Goal: Task Accomplishment & Management: Manage account settings

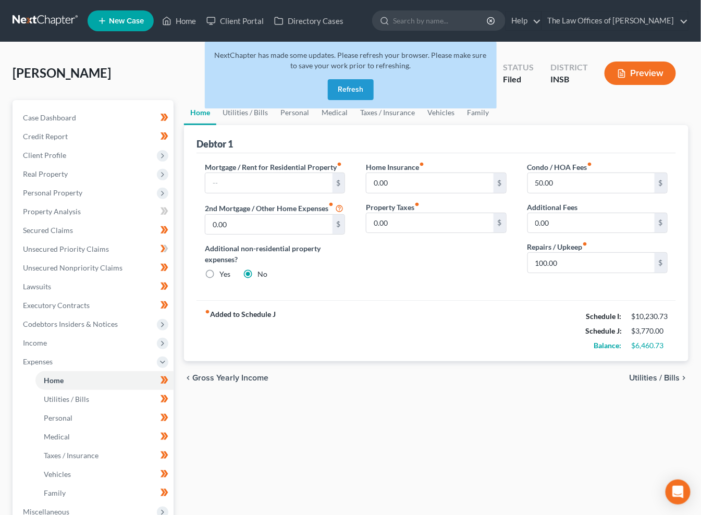
click at [343, 92] on button "Refresh" at bounding box center [351, 89] width 46 height 21
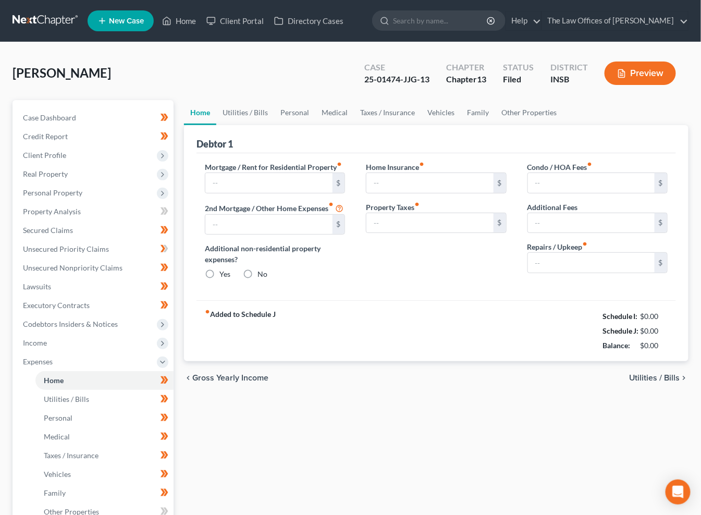
type input "0.00"
radio input "true"
type input "0.00"
type input "50.00"
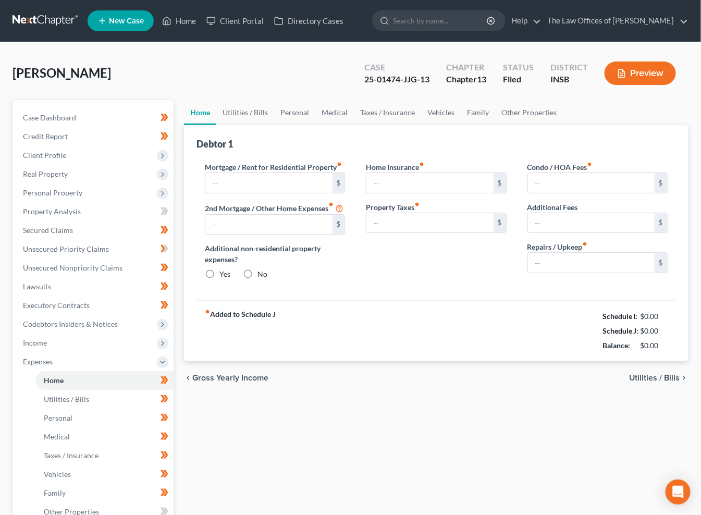
type input "0.00"
type input "100.00"
click at [44, 19] on link at bounding box center [46, 20] width 67 height 19
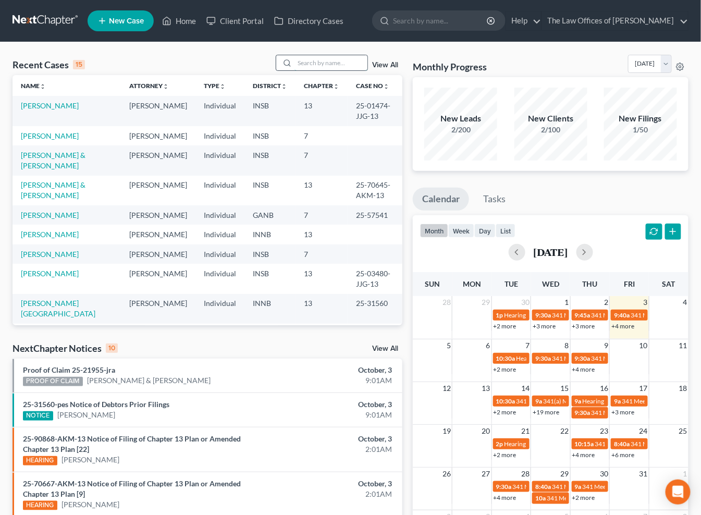
click at [311, 68] on input "search" at bounding box center [331, 62] width 73 height 15
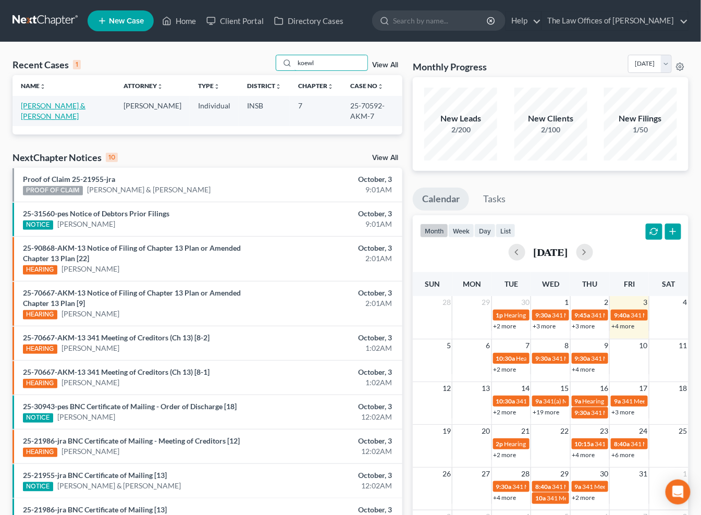
type input "koewl"
click at [44, 106] on link "Koewler, Richard & Cassandra" at bounding box center [53, 110] width 65 height 19
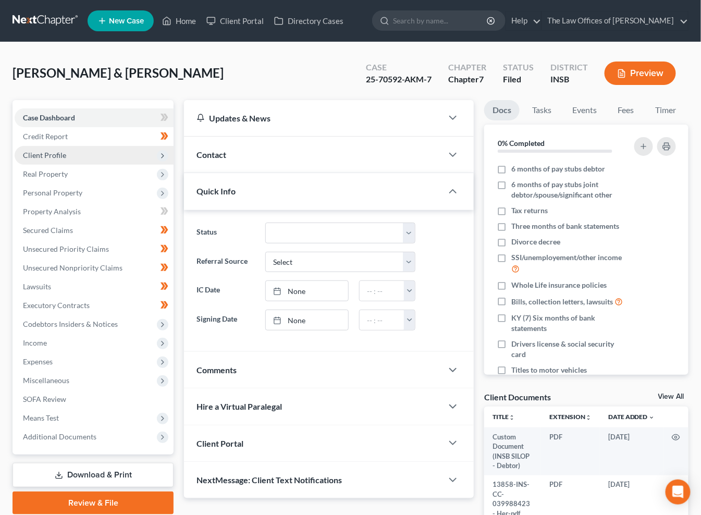
click at [55, 151] on span "Client Profile" at bounding box center [44, 155] width 43 height 9
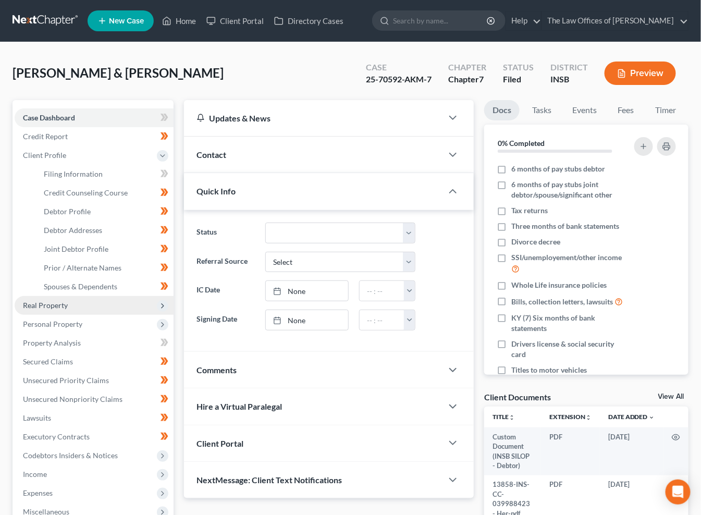
click at [52, 307] on span "Real Property" at bounding box center [45, 305] width 45 height 9
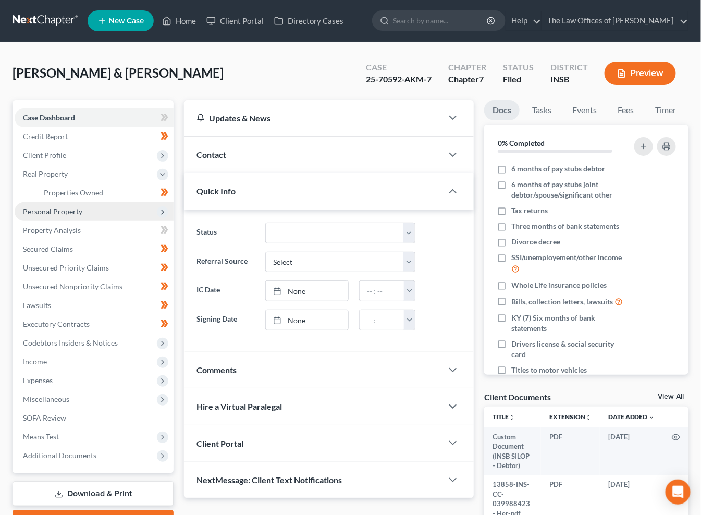
click at [52, 207] on span "Personal Property" at bounding box center [52, 211] width 59 height 9
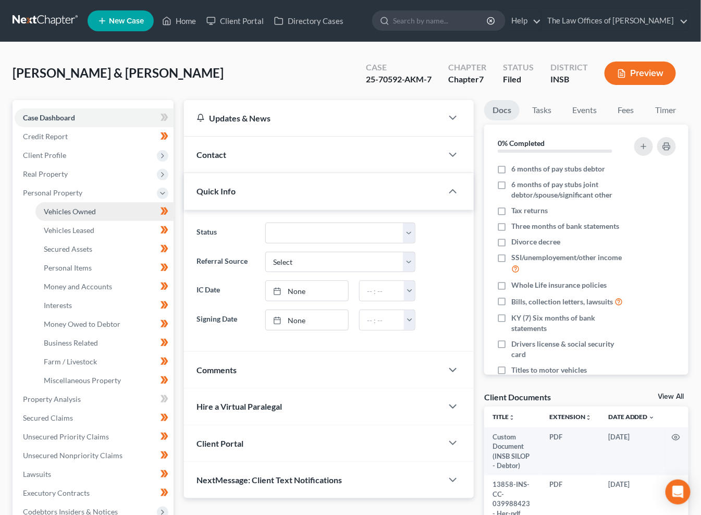
click at [64, 212] on span "Vehicles Owned" at bounding box center [70, 211] width 52 height 9
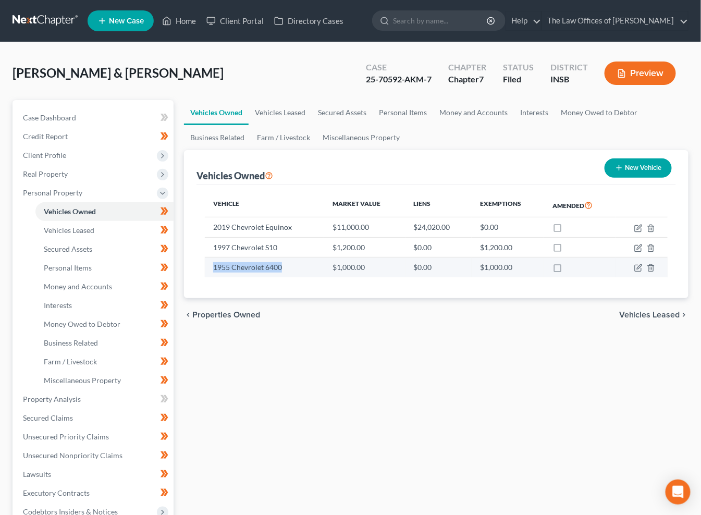
drag, startPoint x: 295, startPoint y: 267, endPoint x: 214, endPoint y: 266, distance: 81.3
click at [214, 266] on td "1955 Chevrolet 6400" at bounding box center [264, 268] width 119 height 20
copy td "1955 Chevrolet 6400"
